Goal: Information Seeking & Learning: Compare options

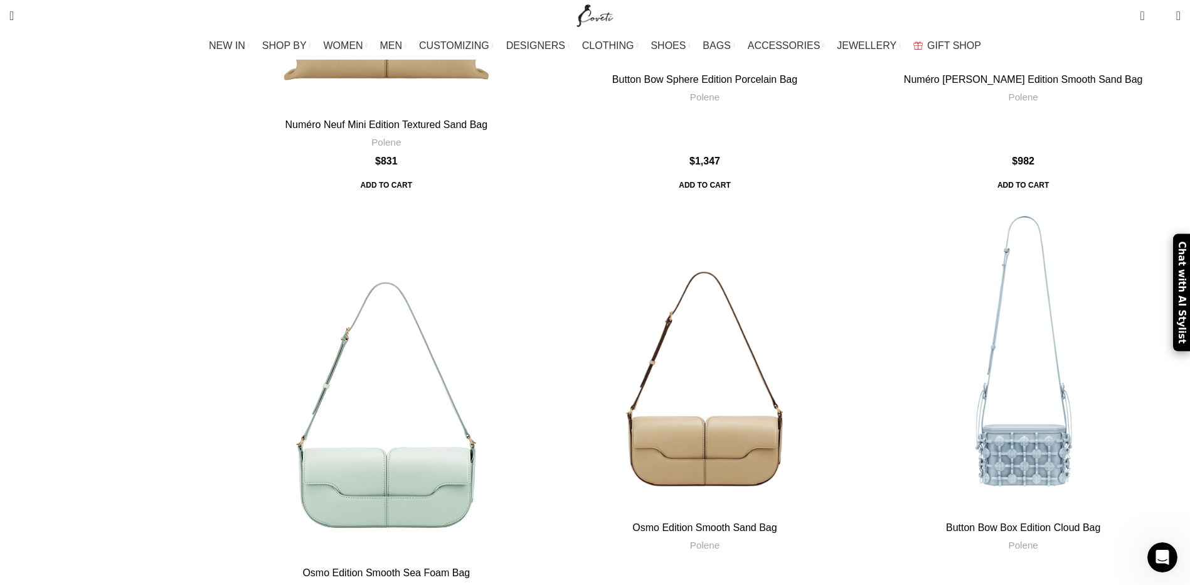
scroll to position [4330, 0]
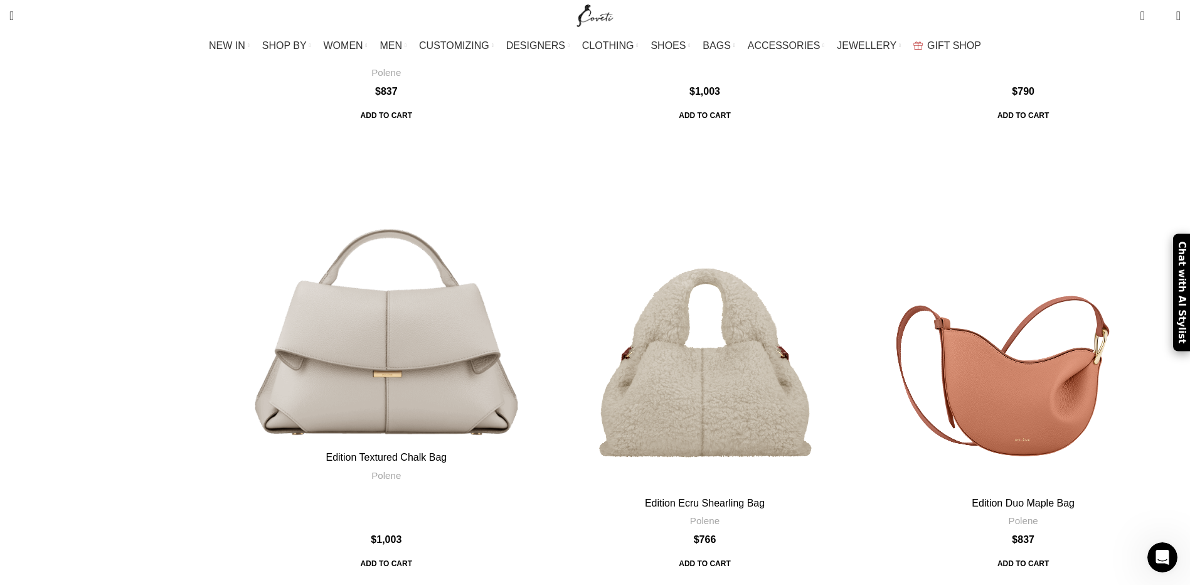
scroll to position [1791, 0]
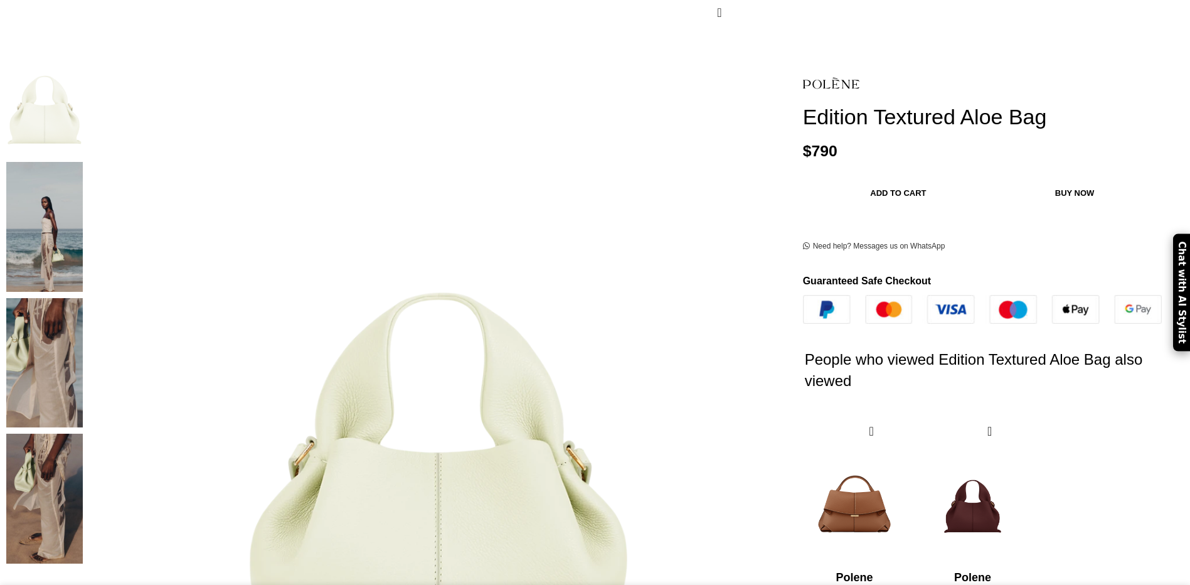
click at [83, 162] on img at bounding box center [44, 227] width 77 height 130
click at [83, 298] on img at bounding box center [44, 363] width 77 height 130
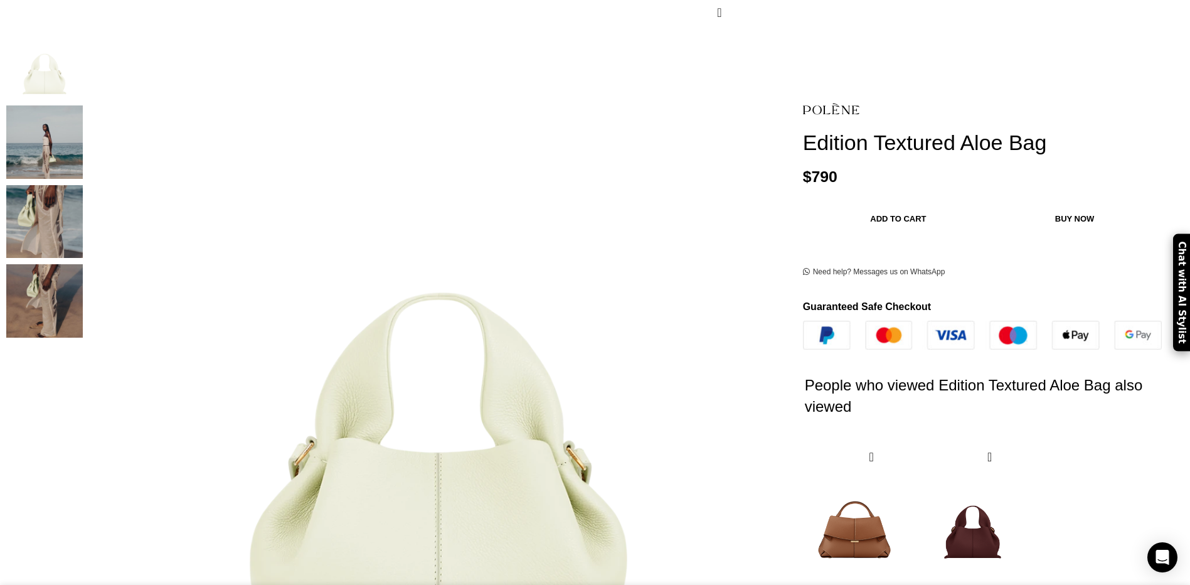
scroll to position [0, 132]
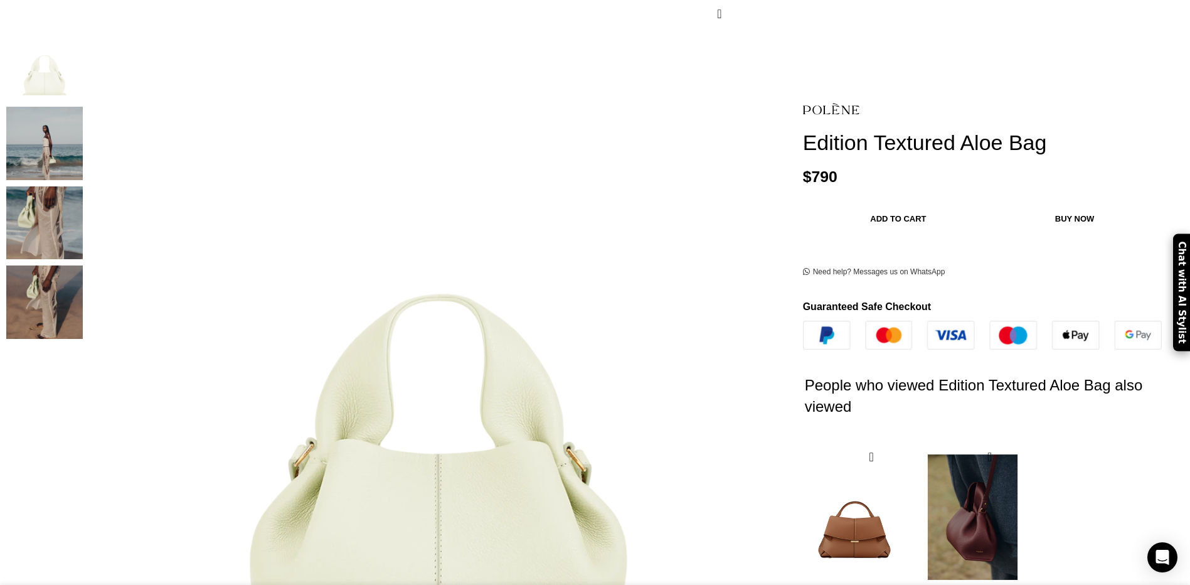
click at [922, 440] on img "2 / 2" at bounding box center [973, 517] width 102 height 155
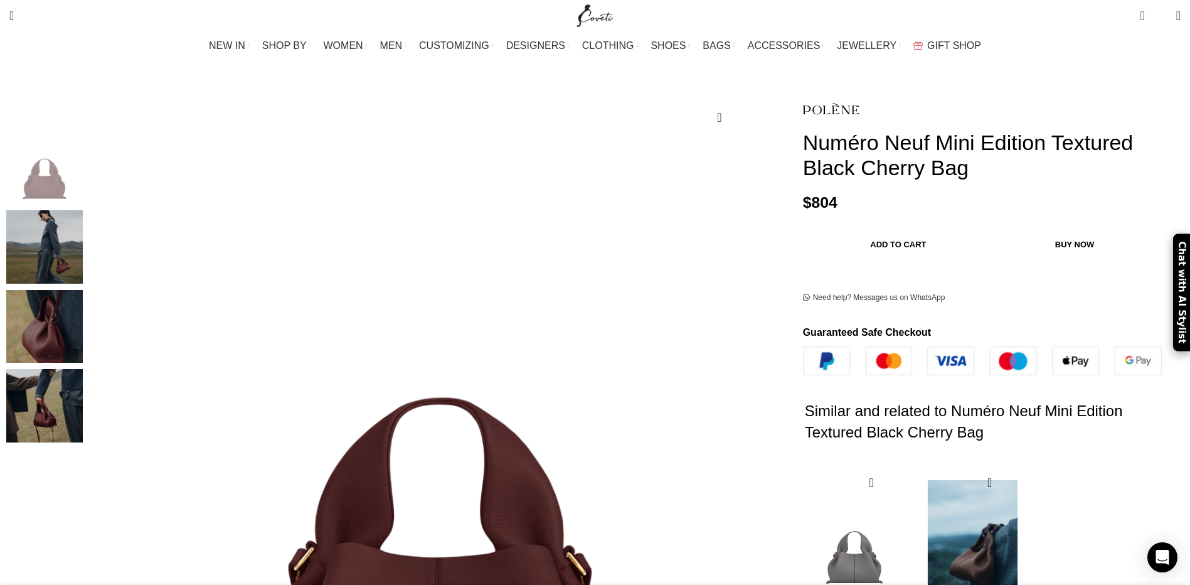
scroll to position [126, 0]
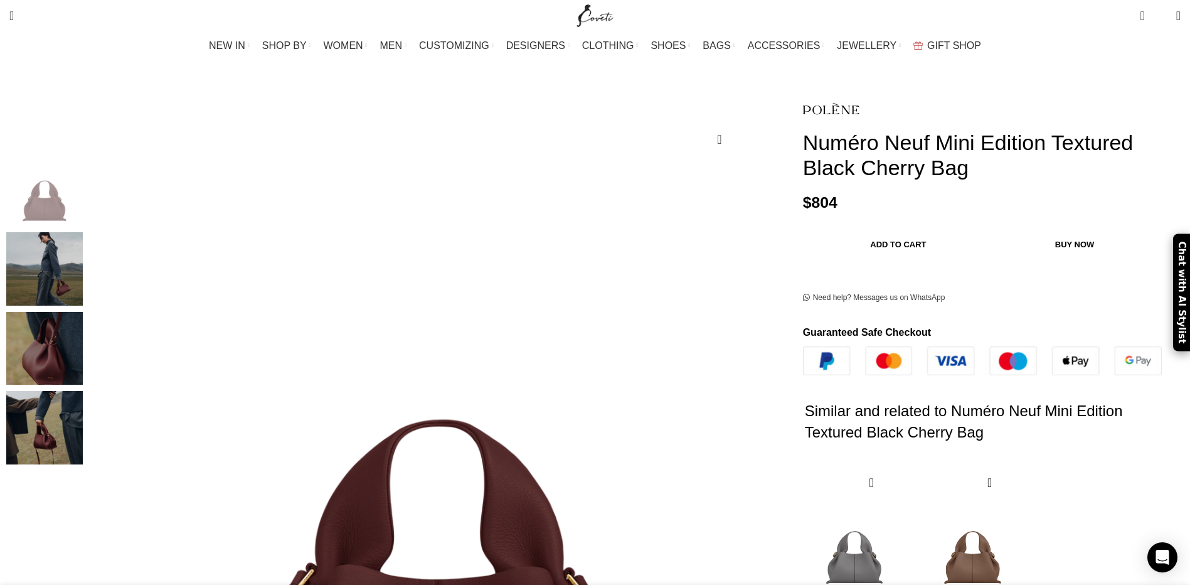
click at [803, 195] on bdi "$ 804" at bounding box center [820, 203] width 35 height 17
click at [803, 196] on bdi "$ 804" at bounding box center [820, 203] width 35 height 17
click at [803, 200] on p "$ 804" at bounding box center [992, 203] width 378 height 19
click at [803, 195] on bdi "$ 804" at bounding box center [820, 203] width 35 height 17
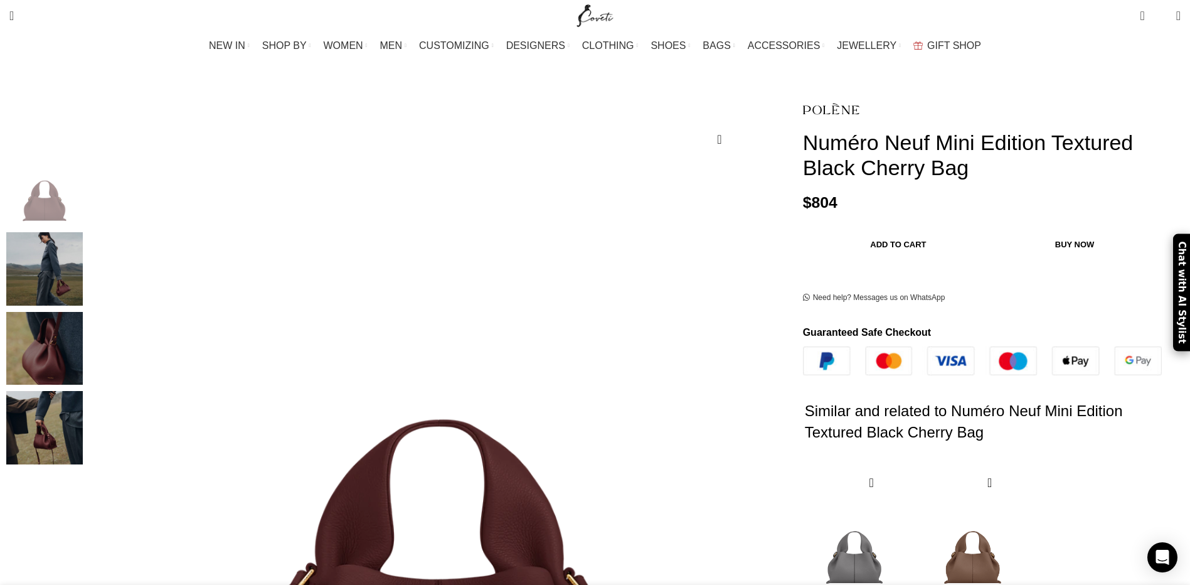
scroll to position [0, 264]
click at [83, 414] on img "4 / 4" at bounding box center [44, 427] width 77 height 73
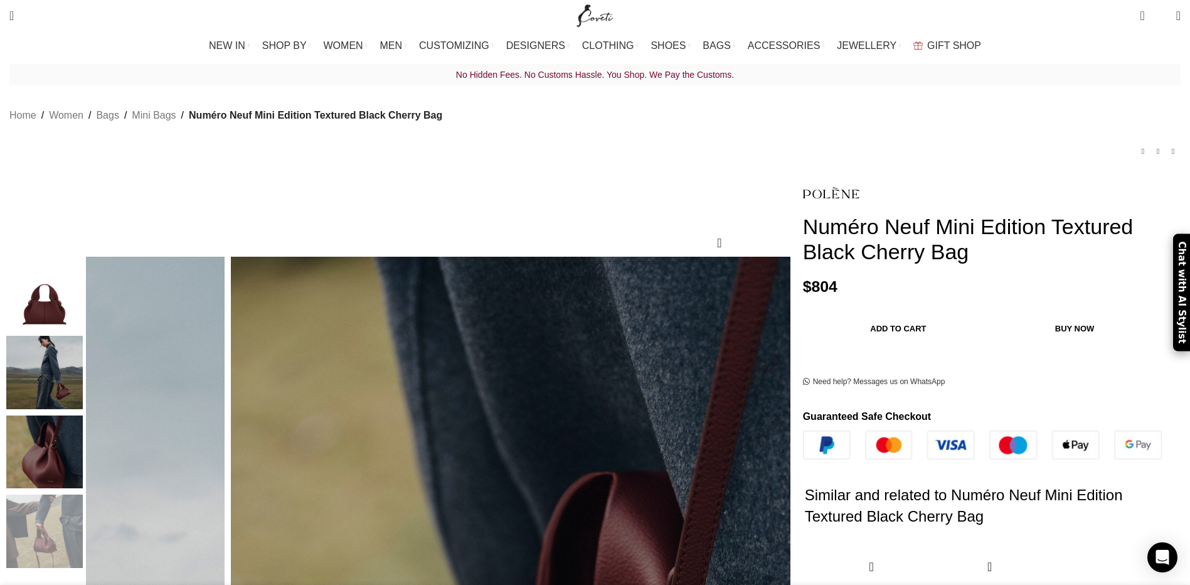
scroll to position [0, 0]
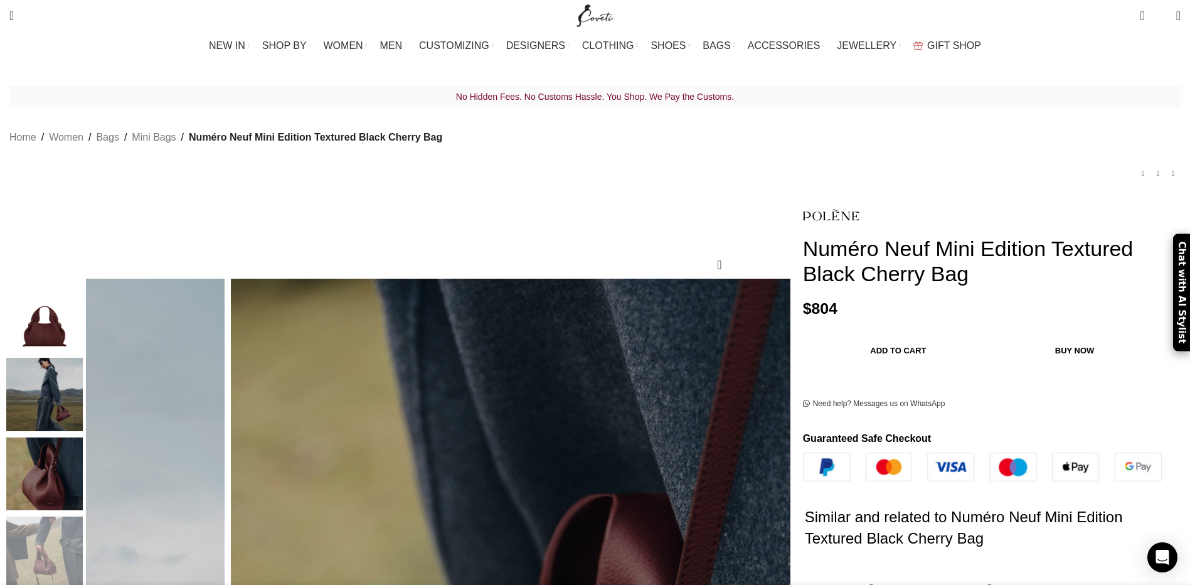
click at [803, 283] on h1 "Numéro Neuf Mini Edition Textured Black Cherry Bag" at bounding box center [992, 261] width 378 height 51
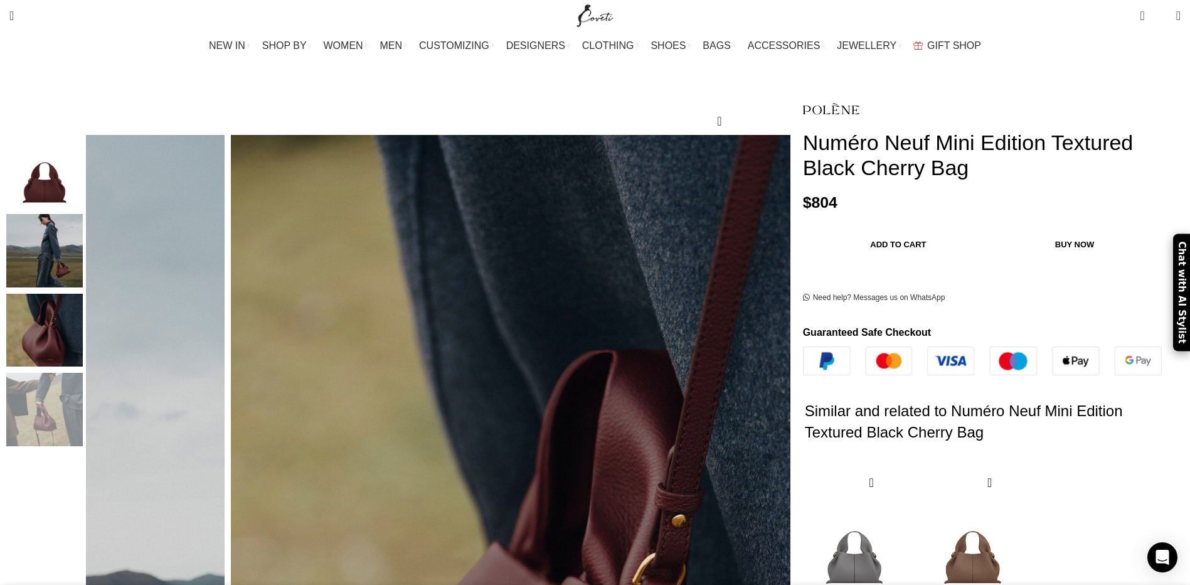
scroll to position [188, 0]
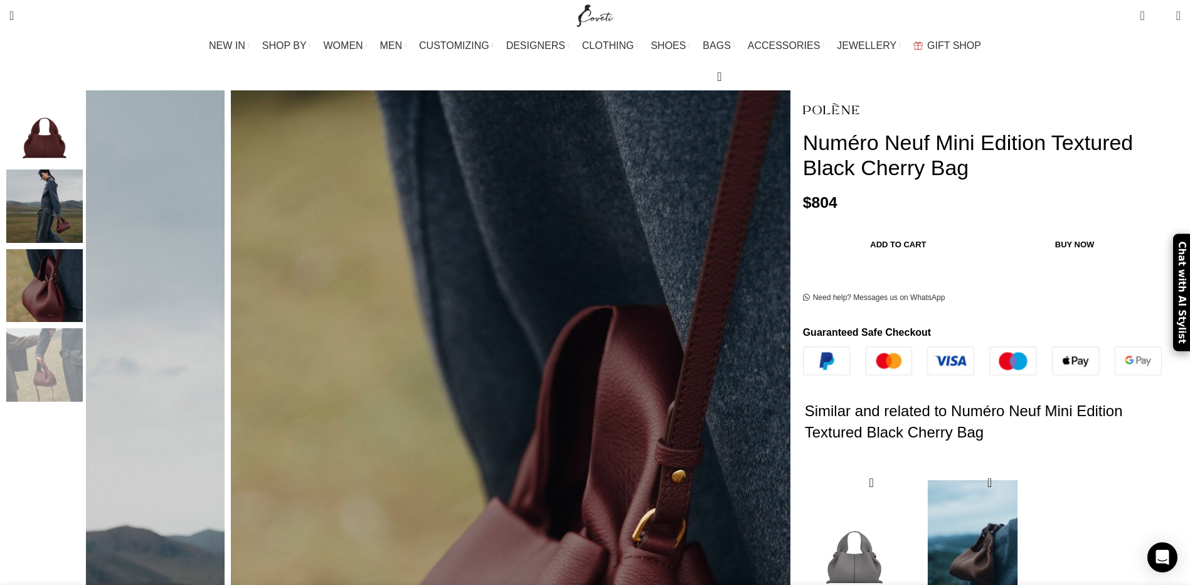
click at [922, 514] on img "2 / 2" at bounding box center [973, 543] width 102 height 155
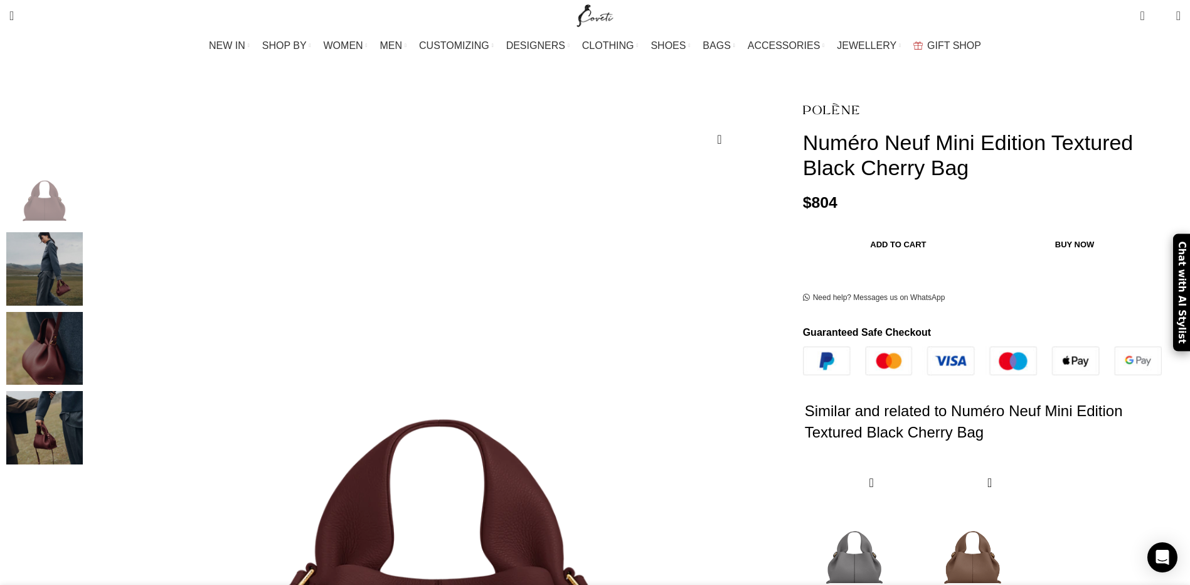
scroll to position [0, 264]
